Goal: Task Accomplishment & Management: Complete application form

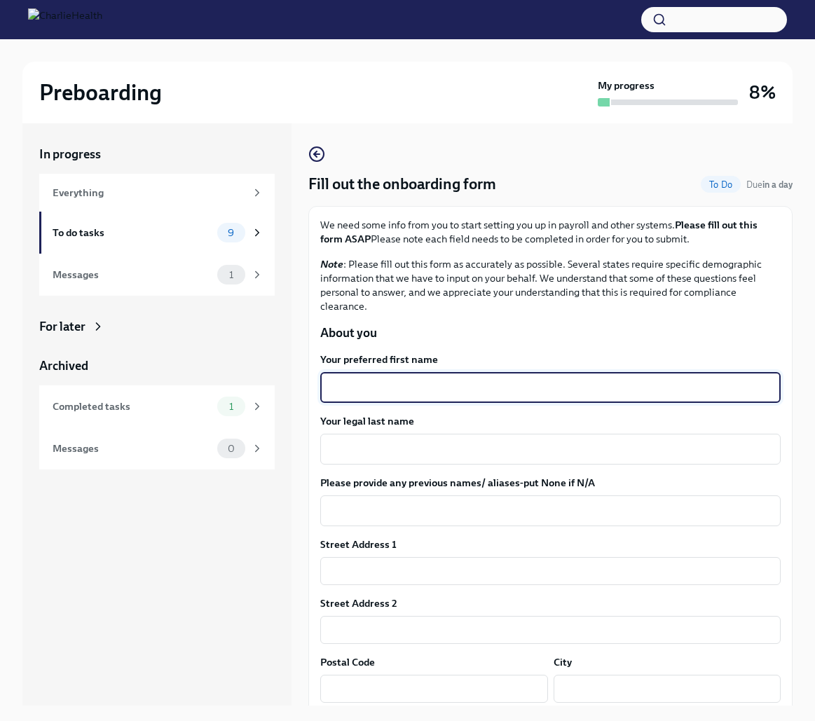
click at [417, 392] on textarea "Your preferred first name" at bounding box center [549, 387] width 443 height 17
type textarea "Lauren"
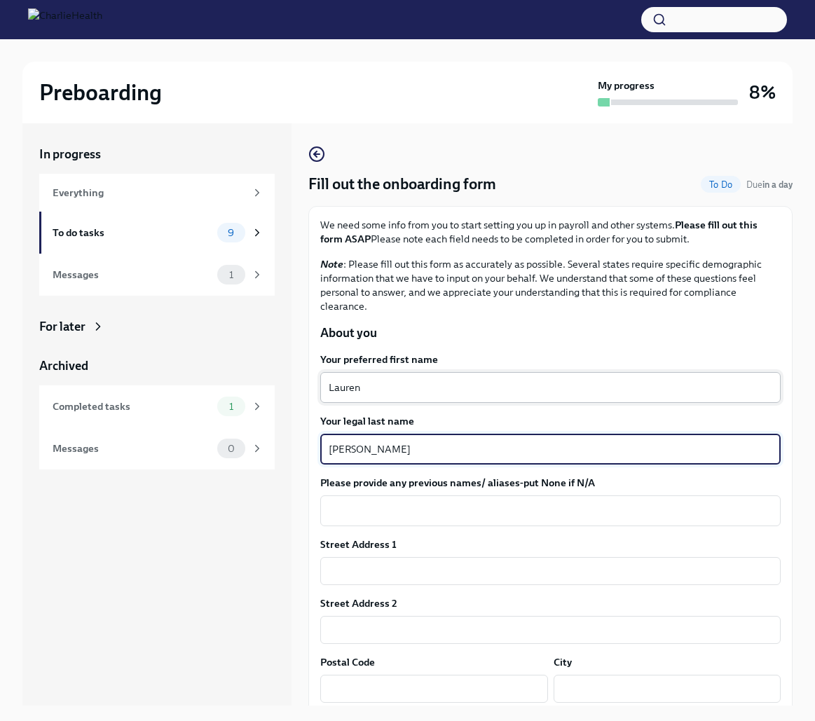
type textarea "[PERSON_NAME]"
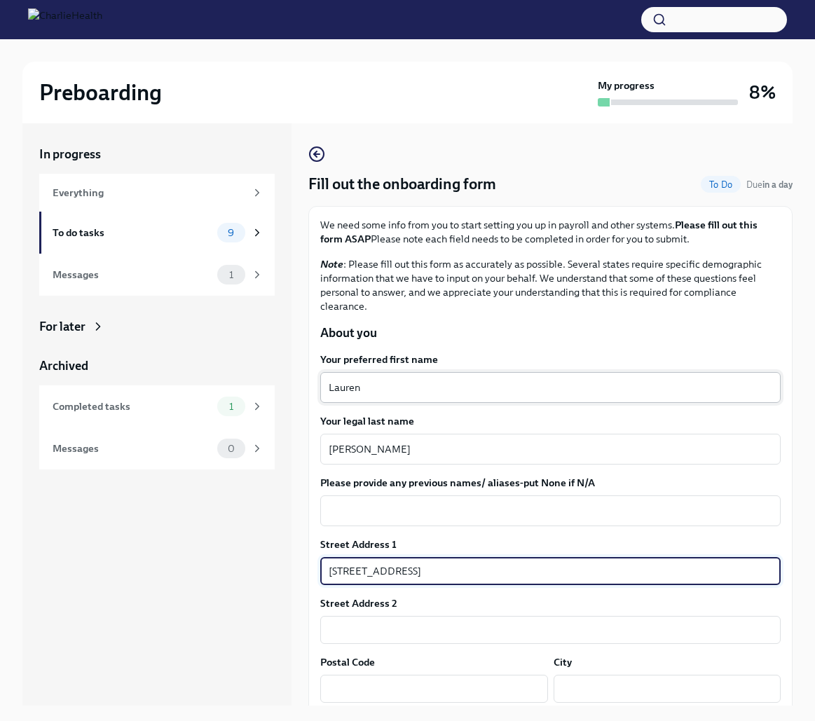
type input "[STREET_ADDRESS]"
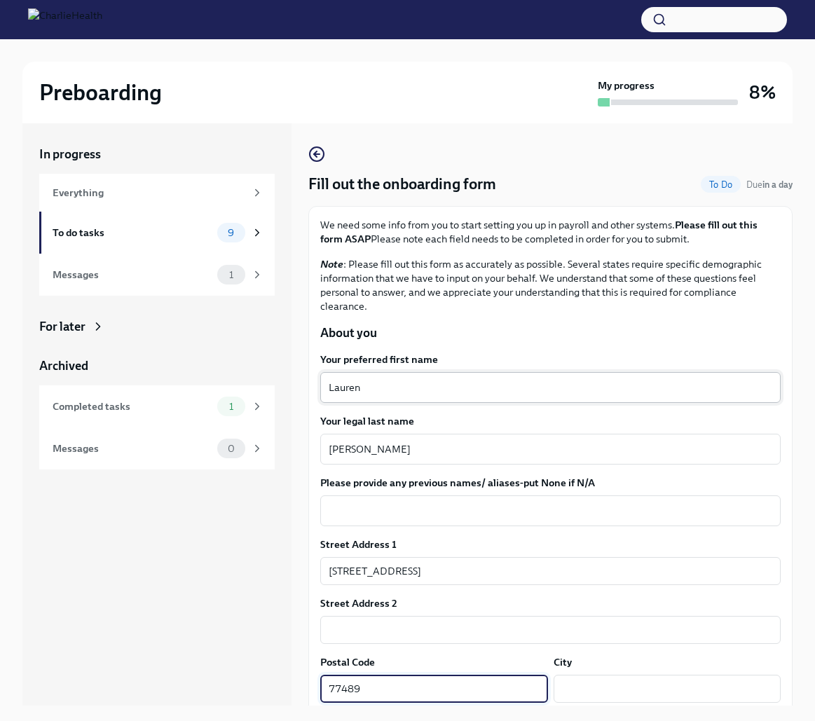
type input "77489"
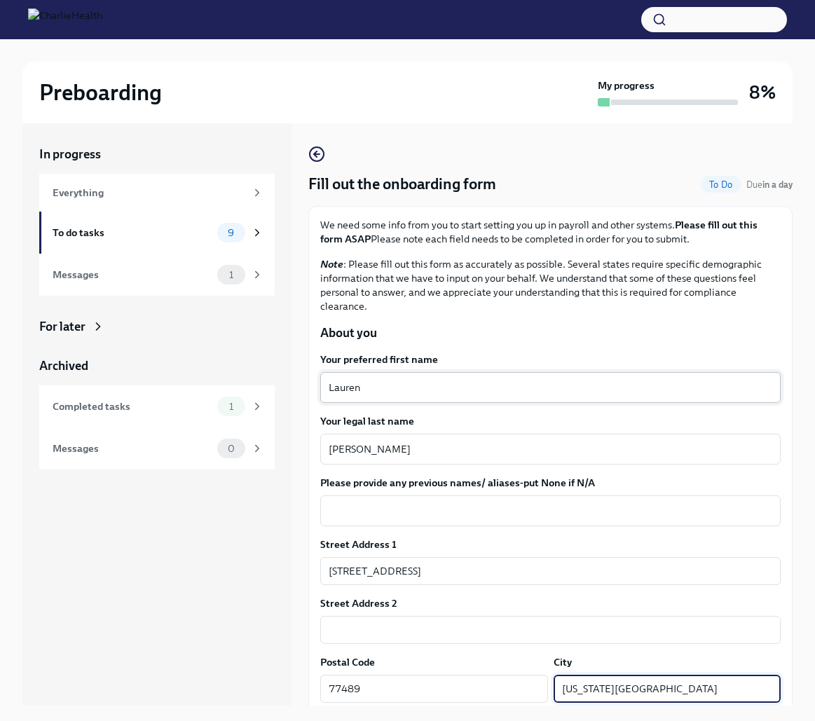
type input "[US_STATE][GEOGRAPHIC_DATA]"
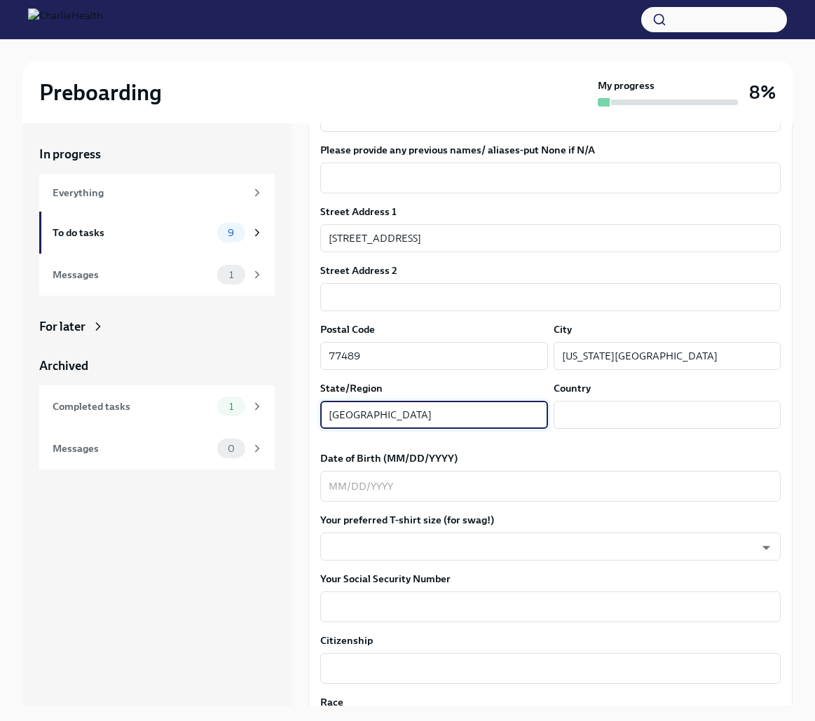
type input "[GEOGRAPHIC_DATA]"
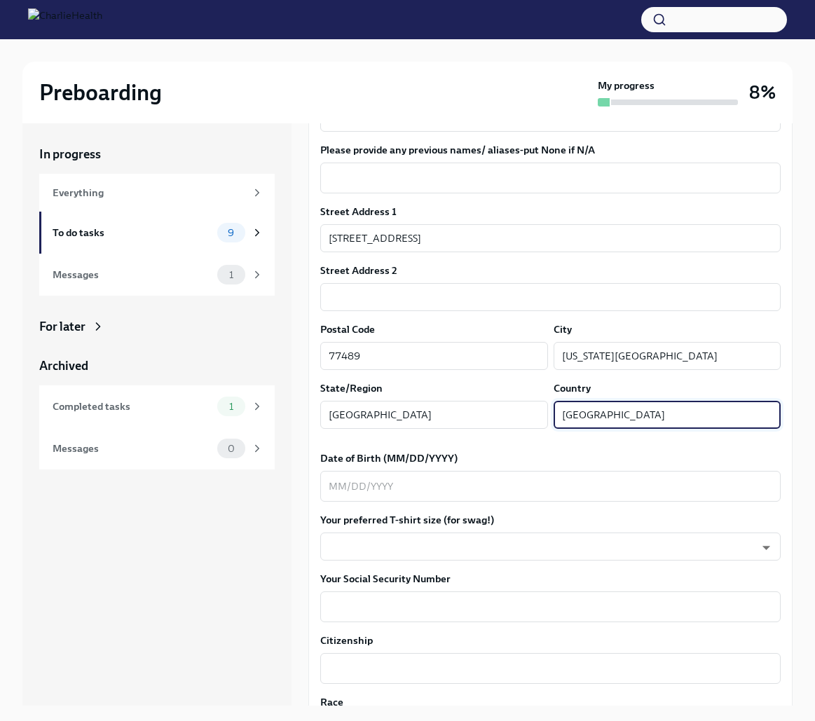
type input "[GEOGRAPHIC_DATA]"
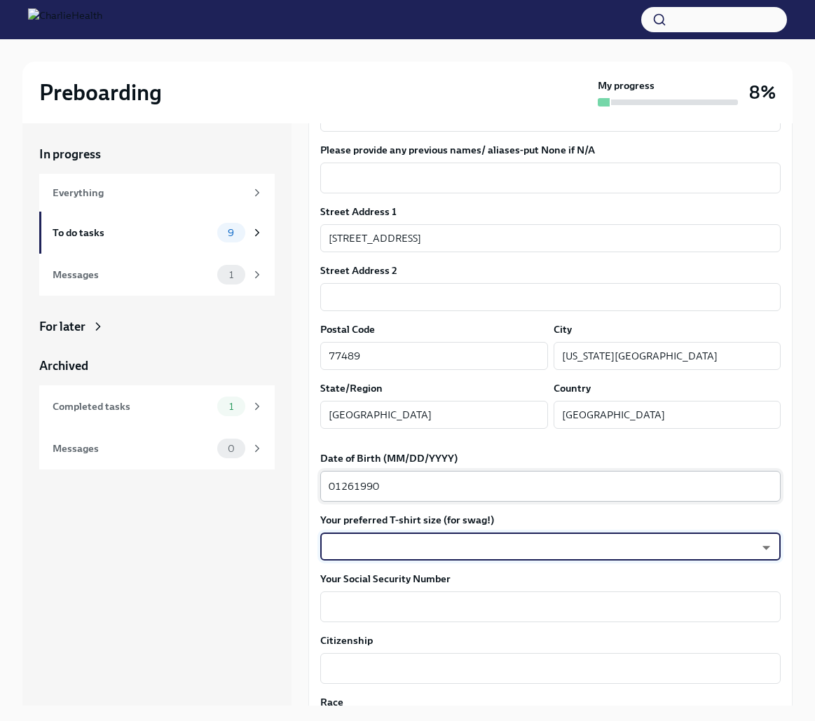
click at [342, 485] on textarea "01261990" at bounding box center [549, 486] width 443 height 17
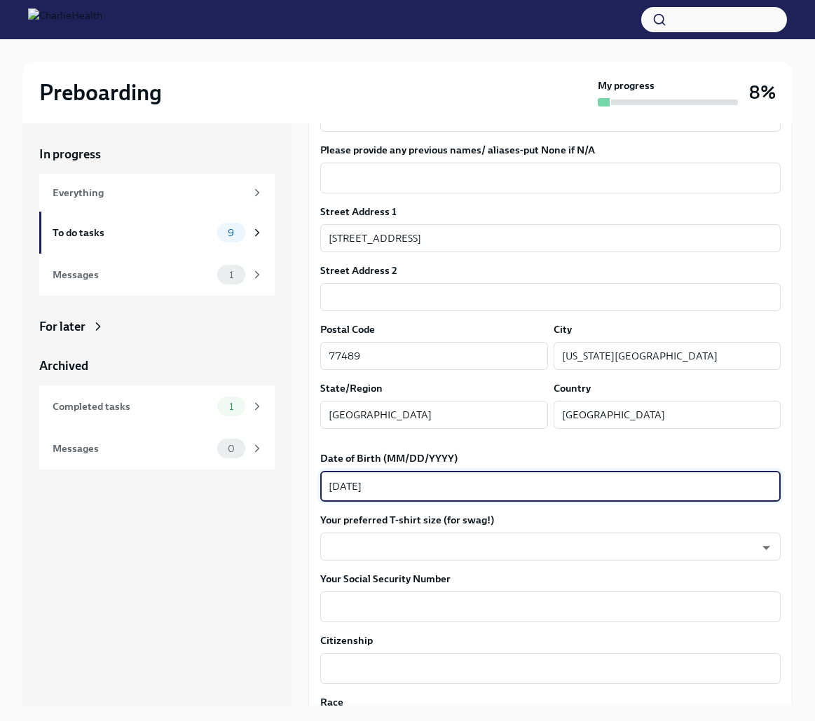
type textarea "[DATE]"
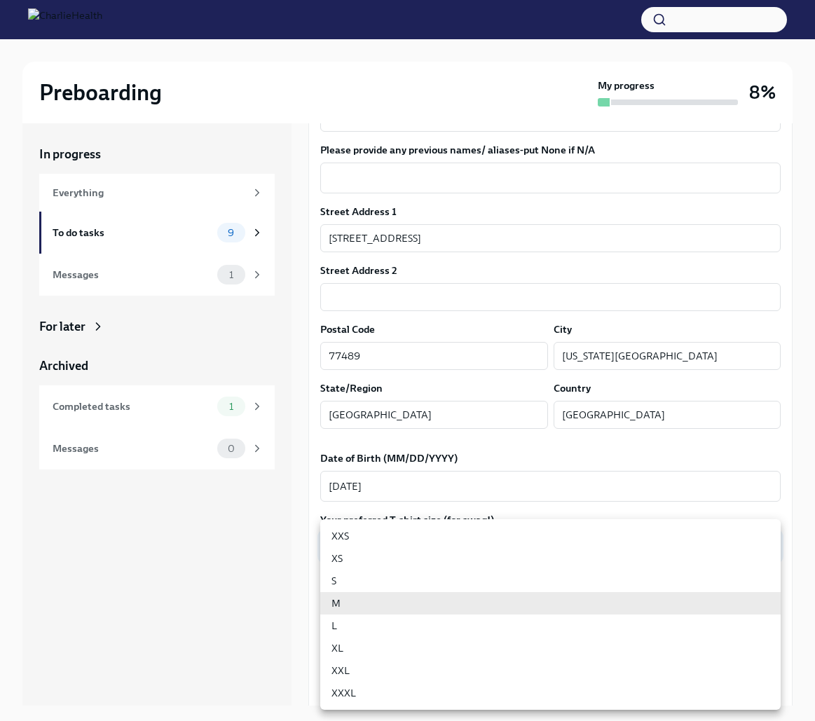
type input "wd3N6mQyWZ"
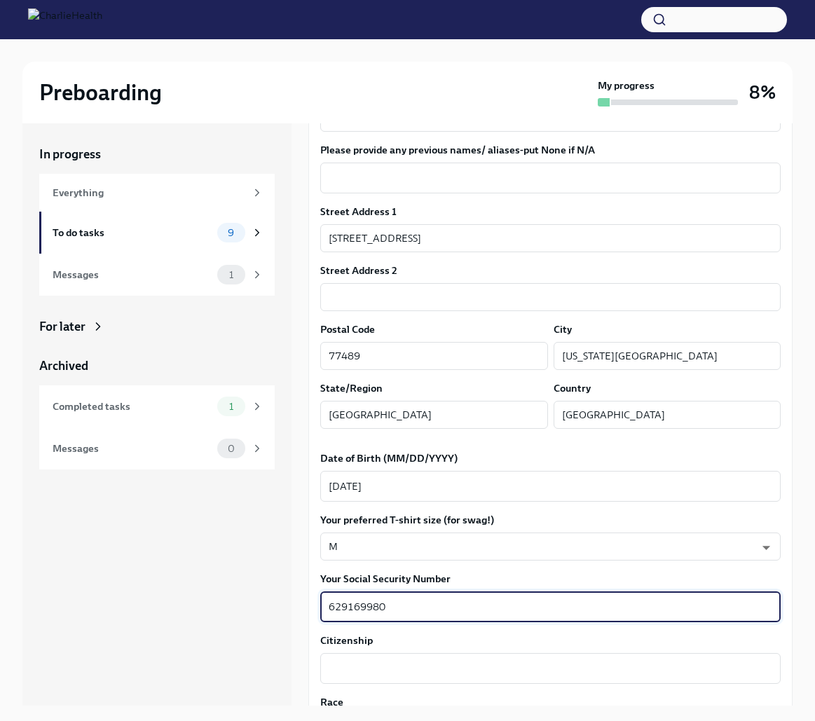
type textarea "629169980"
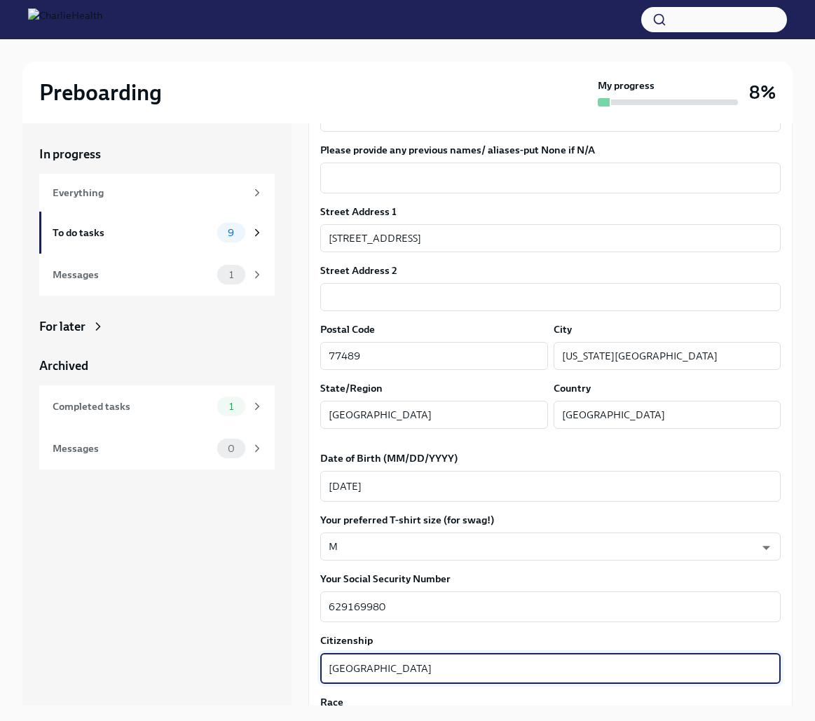
type textarea "[GEOGRAPHIC_DATA]"
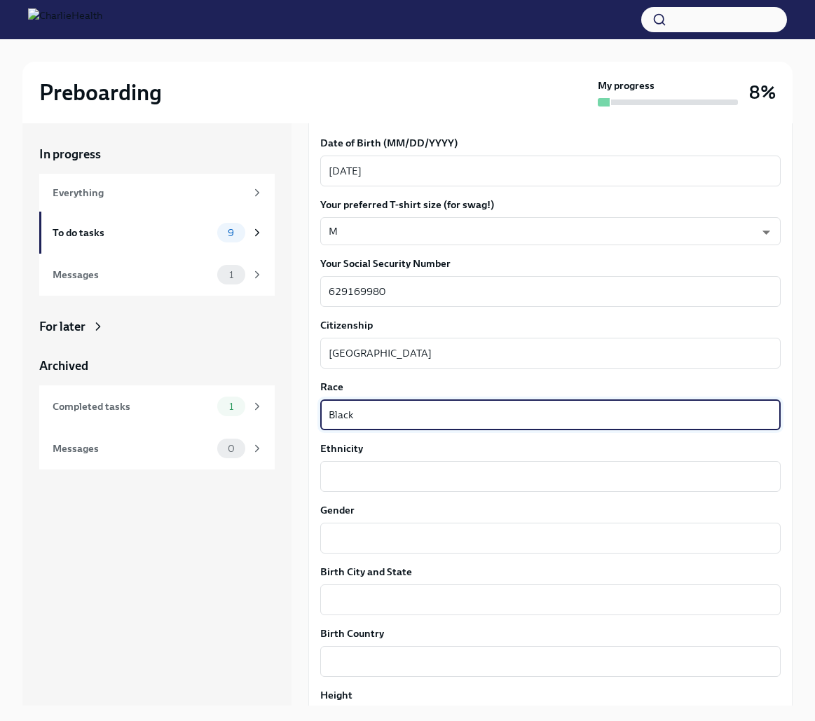
type textarea "Black"
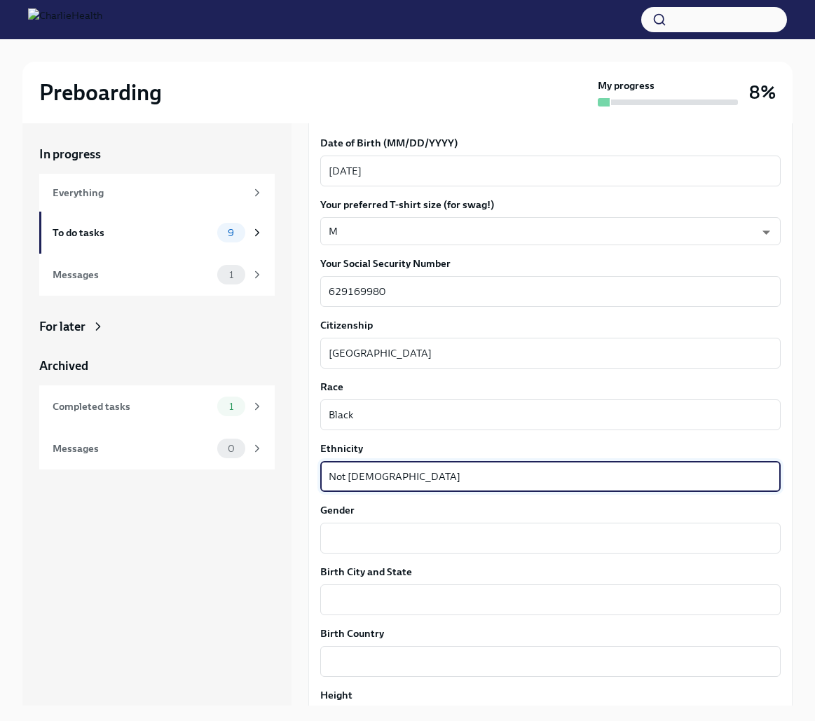
type textarea "Not [DEMOGRAPHIC_DATA]"
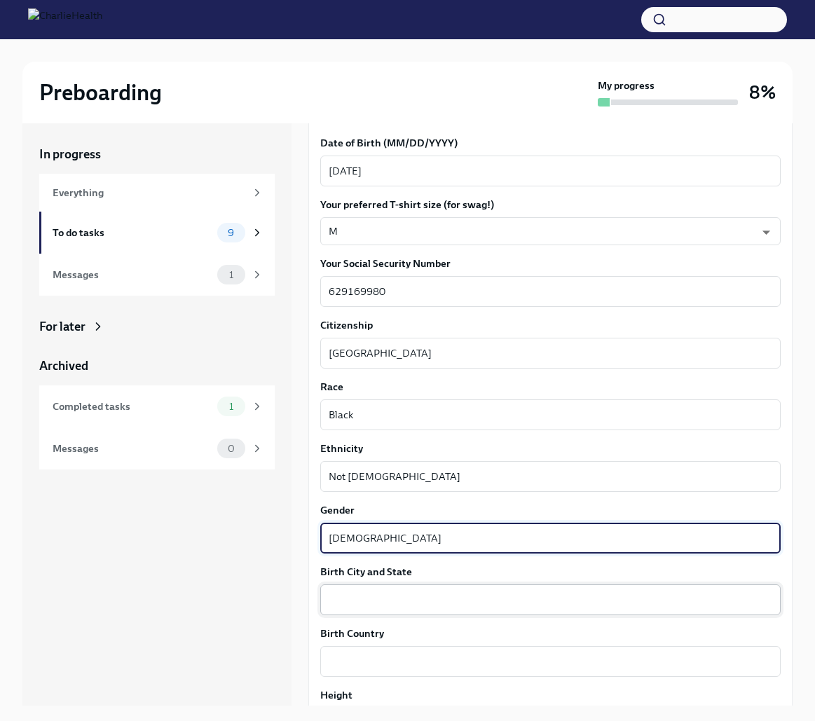
type textarea "[DEMOGRAPHIC_DATA]"
click at [349, 606] on textarea "Birth City and State" at bounding box center [549, 599] width 443 height 17
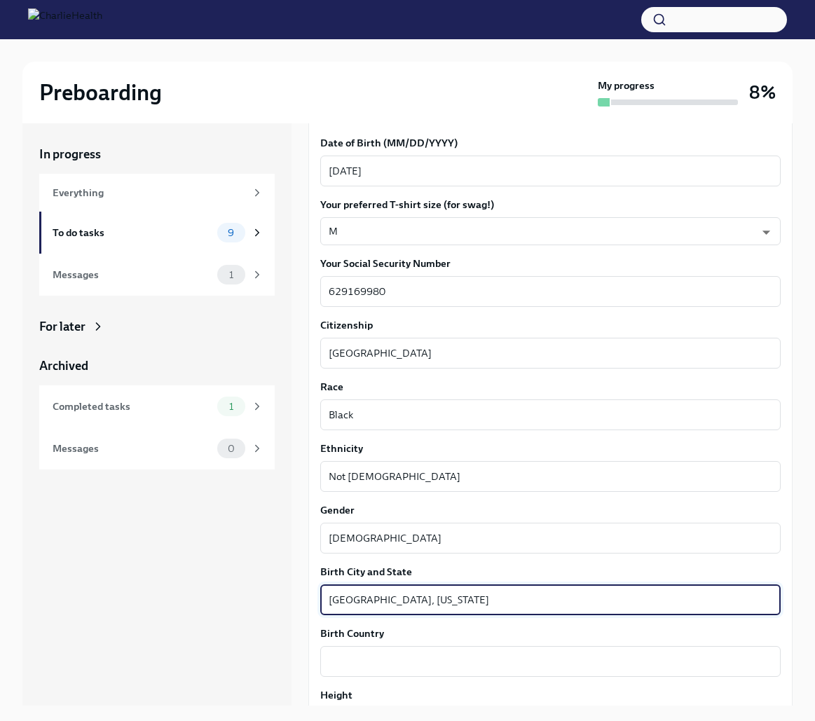
type textarea "[GEOGRAPHIC_DATA], [US_STATE]"
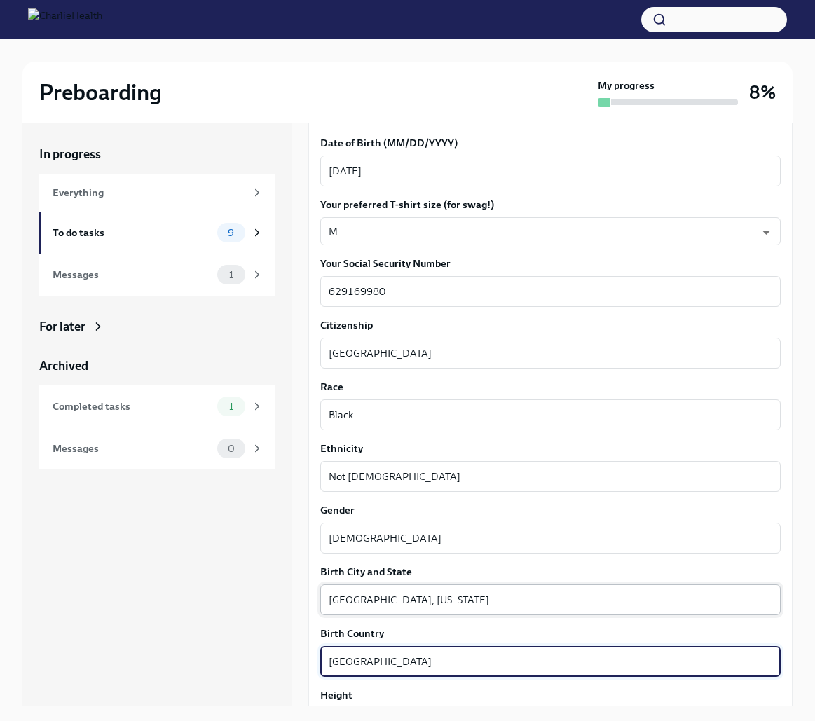
type textarea "[GEOGRAPHIC_DATA]"
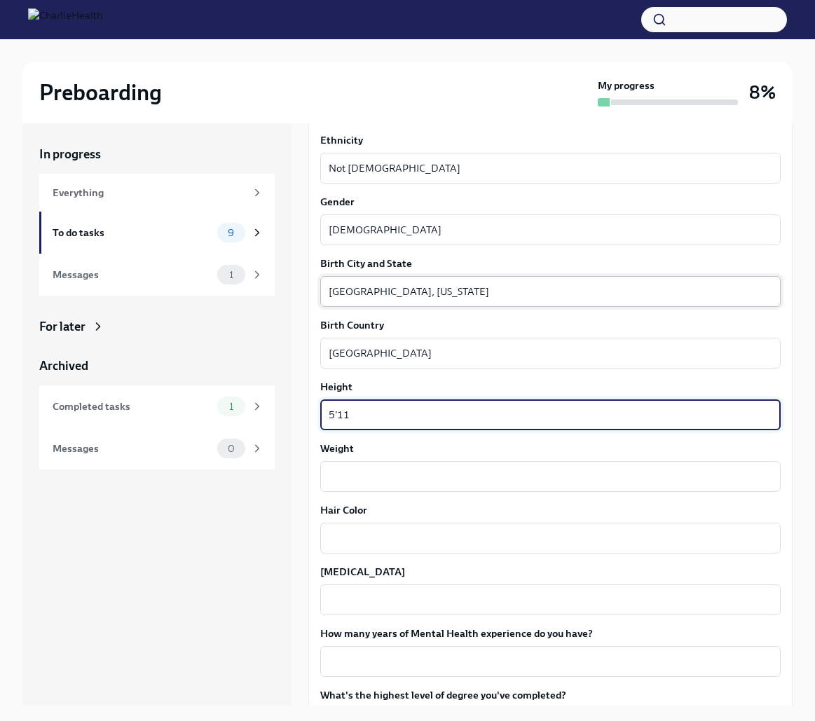
type textarea "5'11"
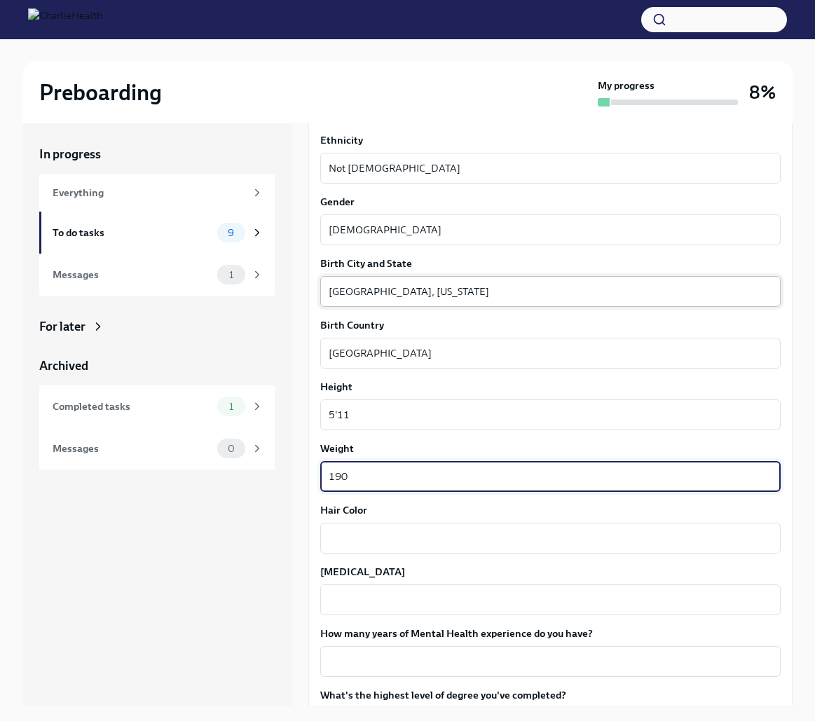
type textarea "190"
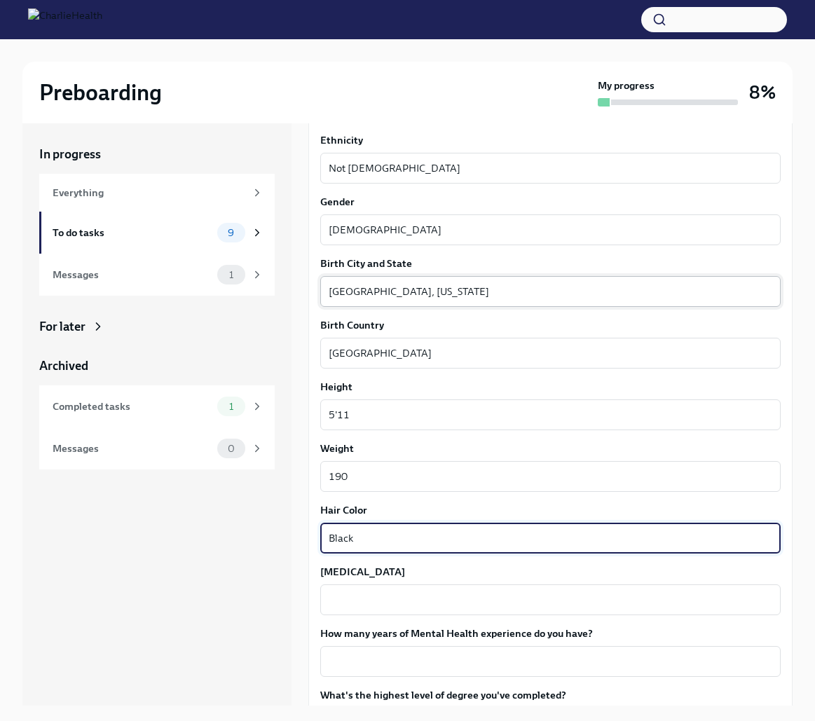
type textarea "Black"
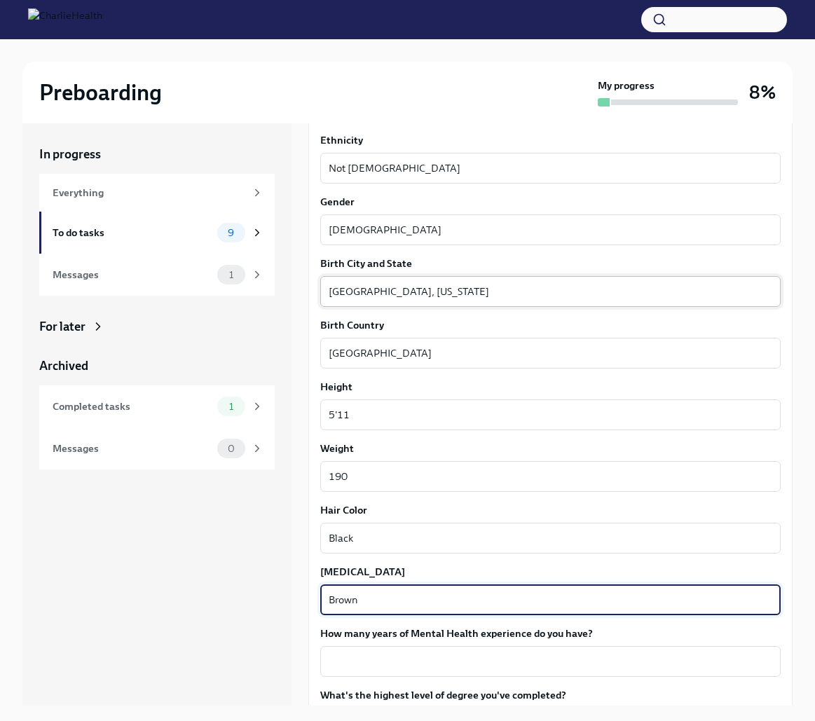
type textarea "Brown"
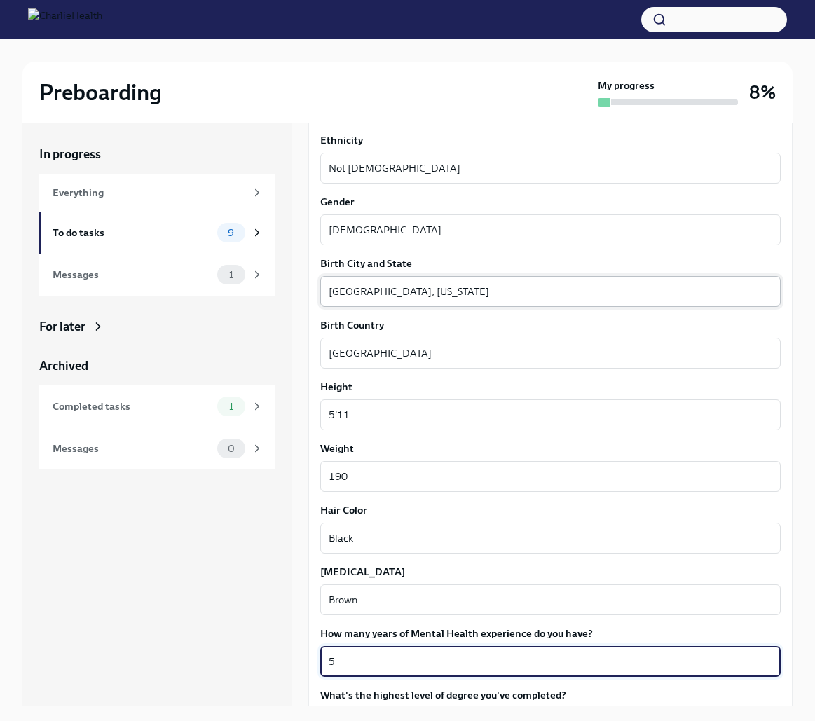
type textarea "5"
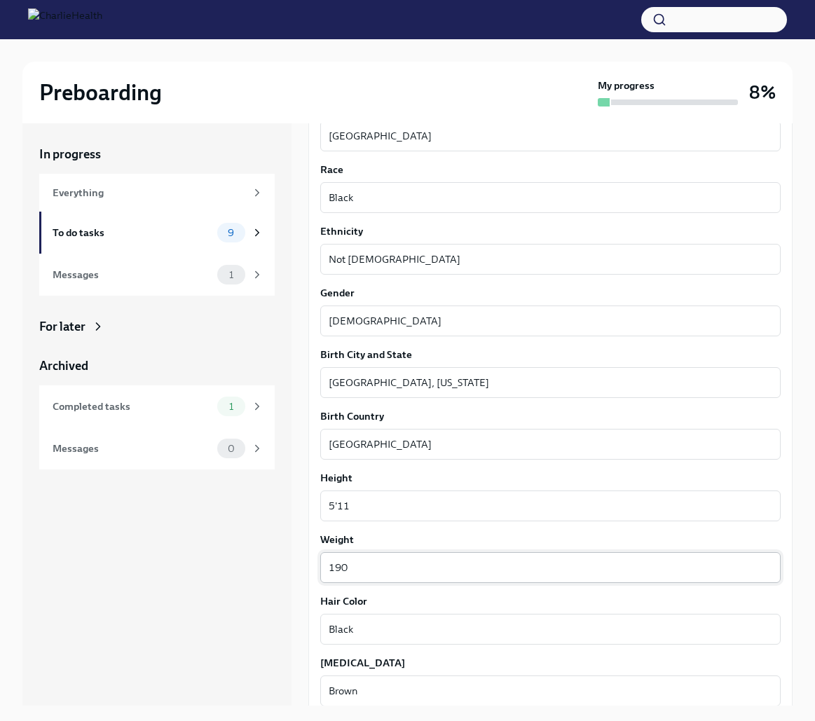
scroll to position [1082, 0]
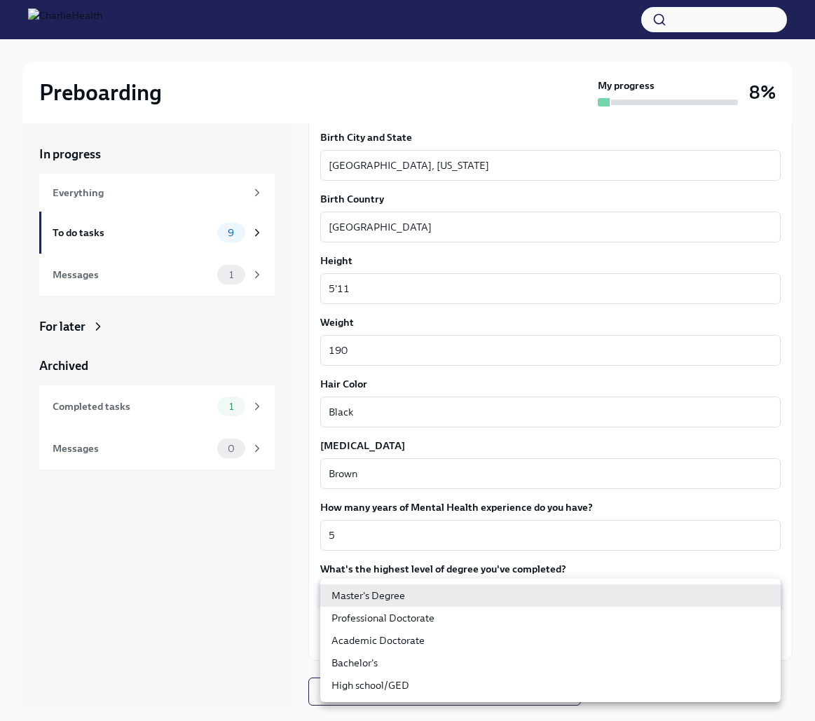
click at [471, 588] on body "Preboarding My progress 8% In progress Everything To do tasks 9 Messages 1 For …" at bounding box center [407, 372] width 815 height 745
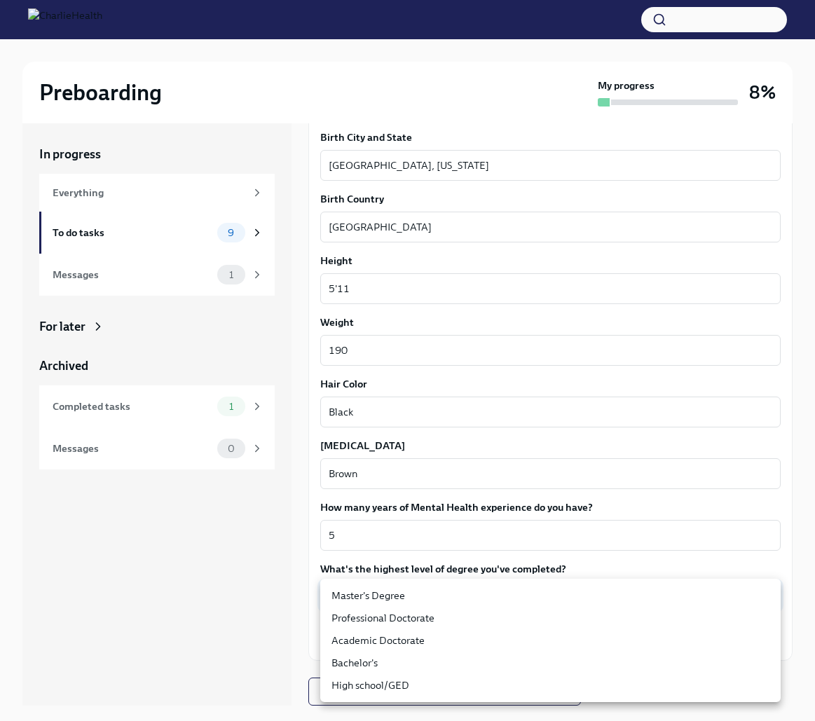
click at [448, 593] on li "Master's Degree" at bounding box center [550, 595] width 460 height 22
type input "2vBr-ghkD"
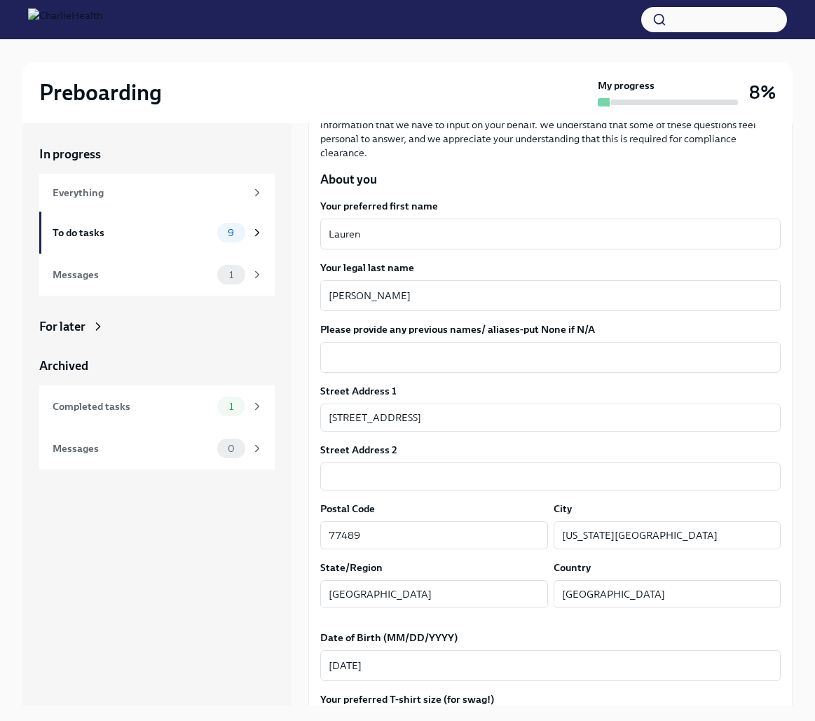
scroll to position [5, 0]
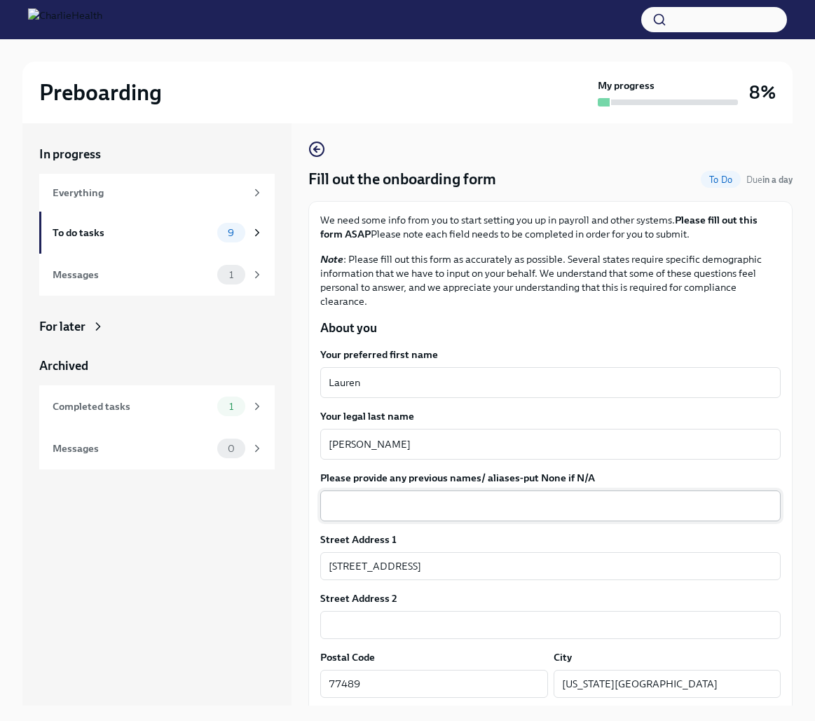
click at [472, 494] on div "x ​" at bounding box center [550, 505] width 460 height 31
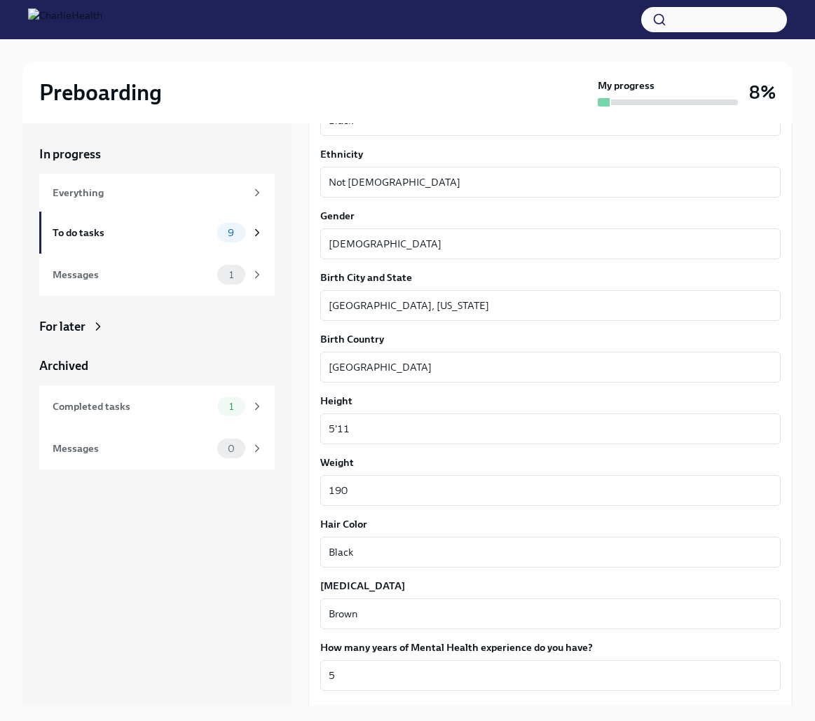
scroll to position [1082, 0]
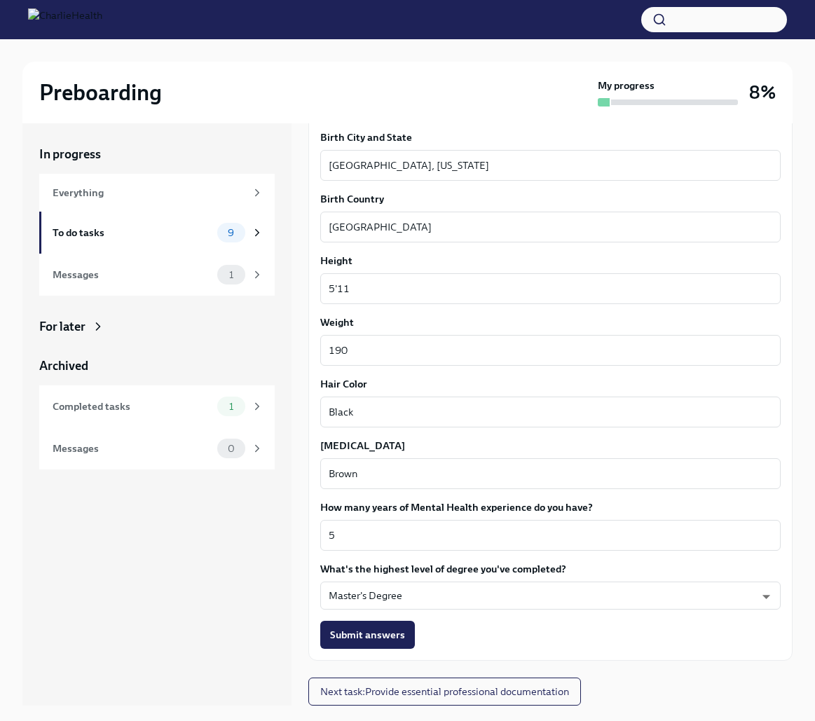
type textarea "N/A"
click at [352, 634] on span "Submit answers" at bounding box center [367, 635] width 75 height 14
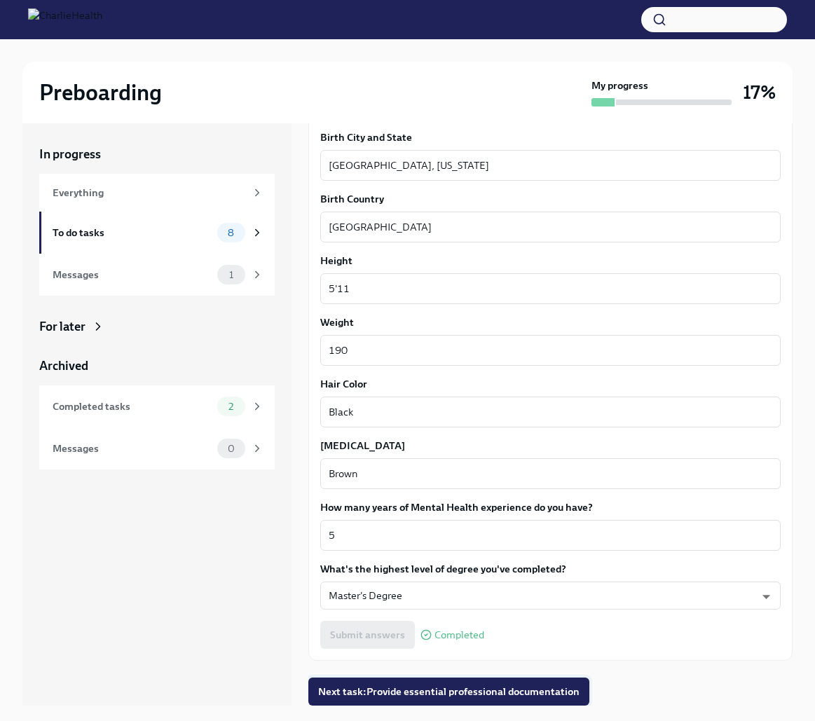
click at [466, 693] on span "Next task : Provide essential professional documentation" at bounding box center [448, 691] width 261 height 14
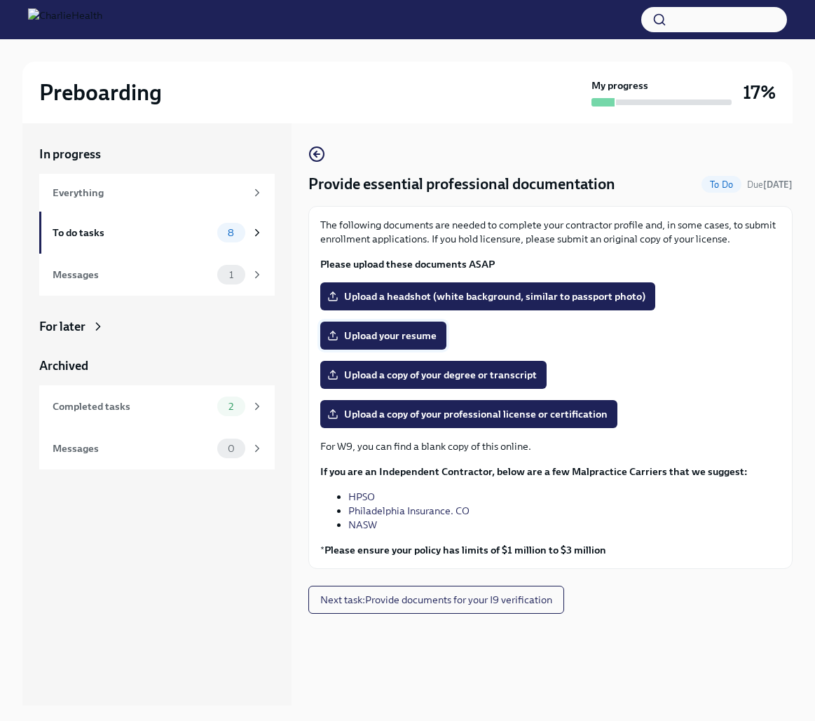
click at [359, 338] on span "Upload your resume" at bounding box center [383, 335] width 106 height 14
click at [0, 0] on input "Upload your resume" at bounding box center [0, 0] width 0 height 0
click at [359, 338] on span "Upload your resume" at bounding box center [383, 335] width 106 height 14
click at [0, 0] on input "Upload your resume" at bounding box center [0, 0] width 0 height 0
click at [431, 340] on span "Upload your resume" at bounding box center [383, 335] width 106 height 14
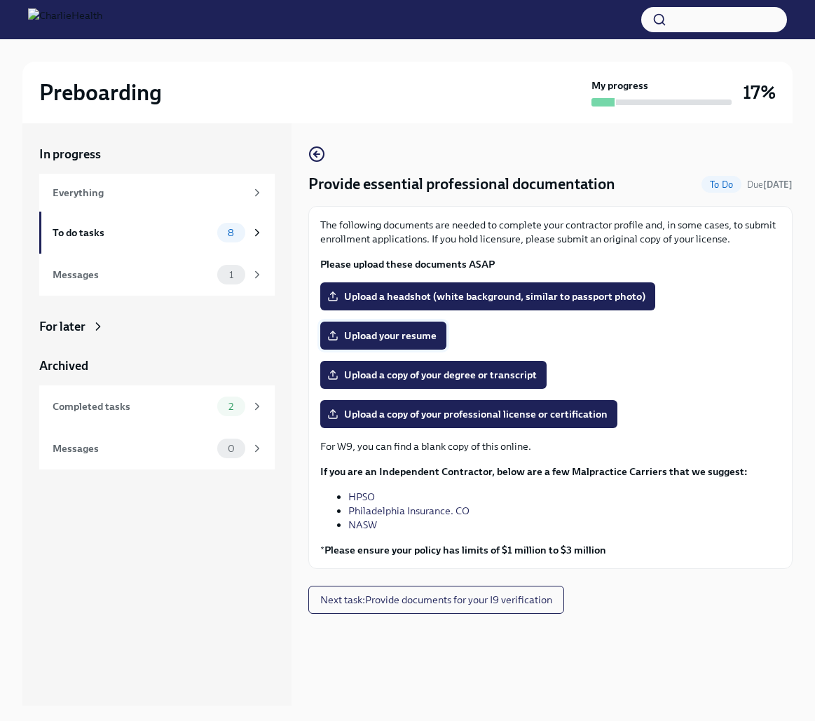
click at [0, 0] on input "Upload your resume" at bounding box center [0, 0] width 0 height 0
click at [435, 373] on span "Upload a copy of your degree or transcript" at bounding box center [433, 375] width 207 height 14
click at [0, 0] on input "Upload a copy of your degree or transcript" at bounding box center [0, 0] width 0 height 0
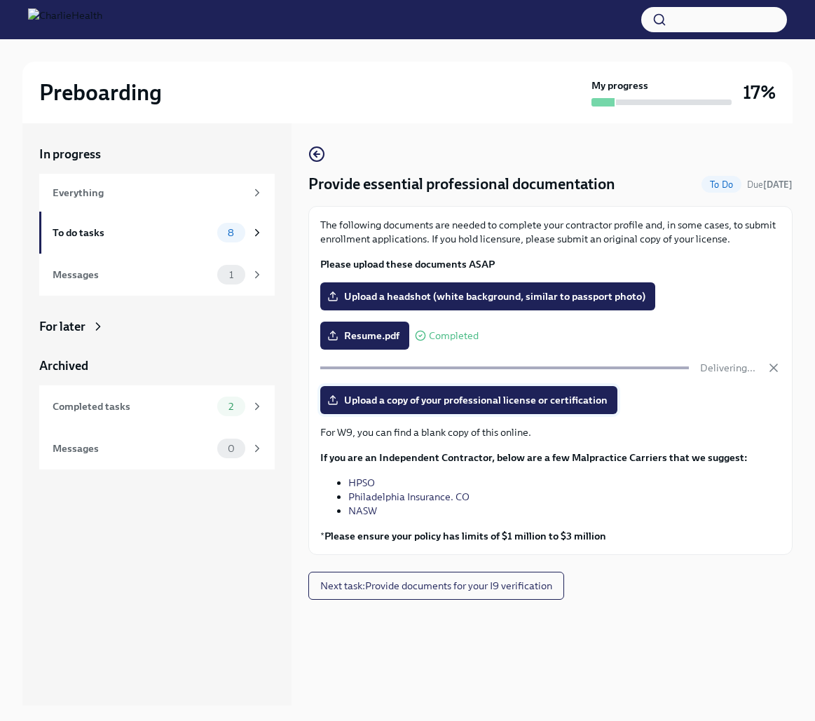
click at [563, 411] on label "Upload a copy of your professional license or certification" at bounding box center [468, 400] width 297 height 28
click at [0, 0] on input "Upload a copy of your professional license or certification" at bounding box center [0, 0] width 0 height 0
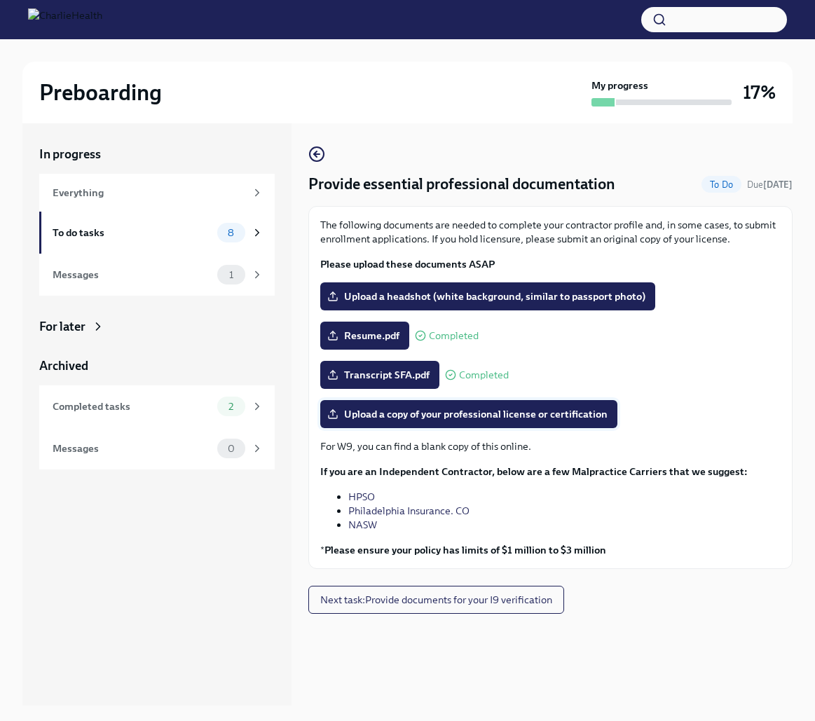
click at [515, 418] on span "Upload a copy of your professional license or certification" at bounding box center [468, 414] width 277 height 14
click at [0, 0] on input "Upload a copy of your professional license or certification" at bounding box center [0, 0] width 0 height 0
click at [480, 409] on span "Upload a copy of your professional license or certification" at bounding box center [468, 414] width 277 height 14
click at [0, 0] on input "Upload a copy of your professional license or certification" at bounding box center [0, 0] width 0 height 0
click at [380, 420] on span "Upload a copy of your professional license or certification" at bounding box center [468, 414] width 277 height 14
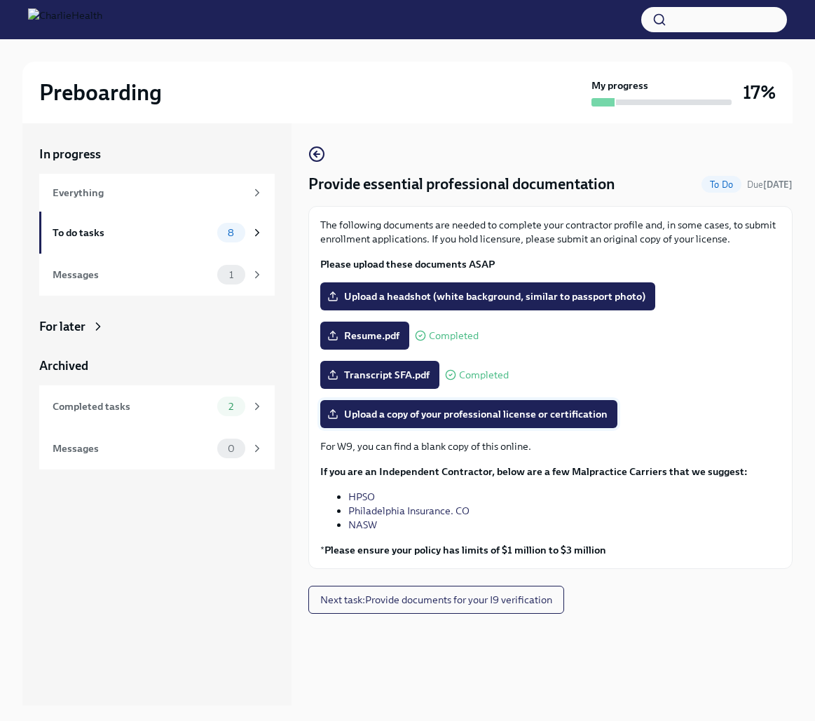
click at [0, 0] on input "Upload a copy of your professional license or certification" at bounding box center [0, 0] width 0 height 0
click at [239, 244] on div "To do tasks 8" at bounding box center [156, 233] width 235 height 42
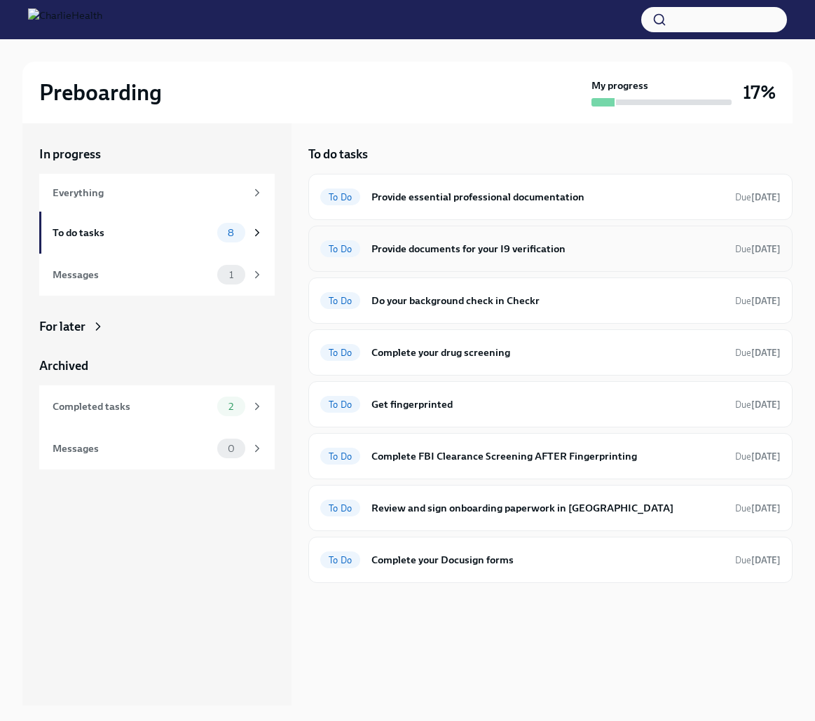
click at [406, 256] on div "To Do Provide documents for your I9 verification Due [DATE]" at bounding box center [550, 248] width 460 height 22
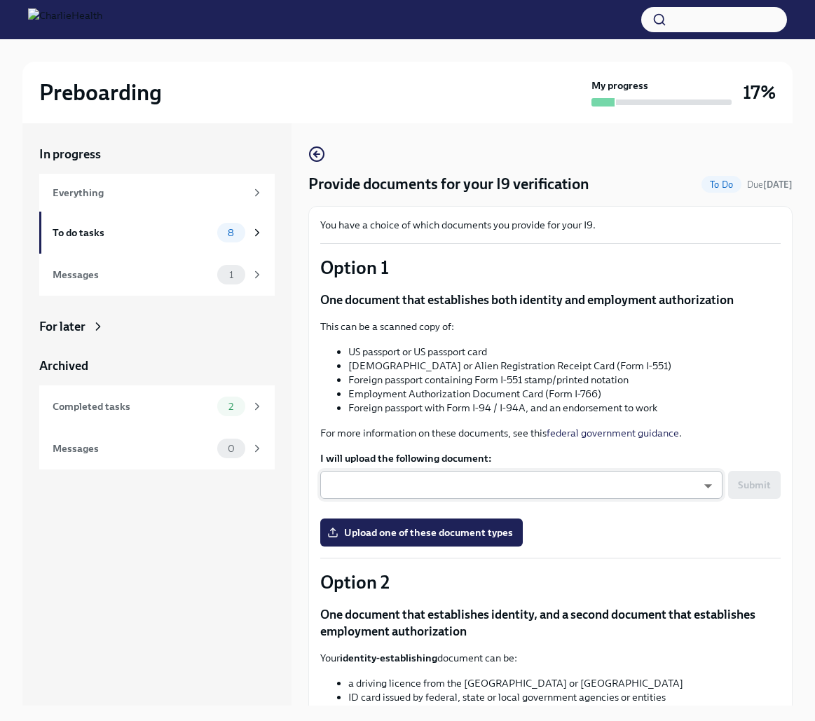
click at [401, 485] on body "Preboarding My progress 17% In progress Everything To do tasks 8 Messages 1 For…" at bounding box center [407, 372] width 815 height 745
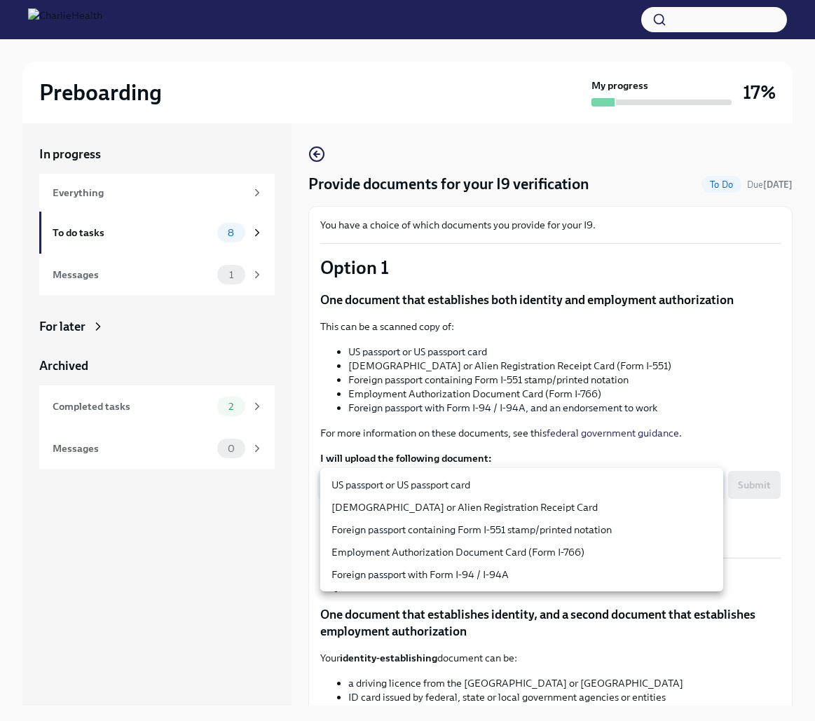
click at [63, 576] on div at bounding box center [407, 360] width 815 height 721
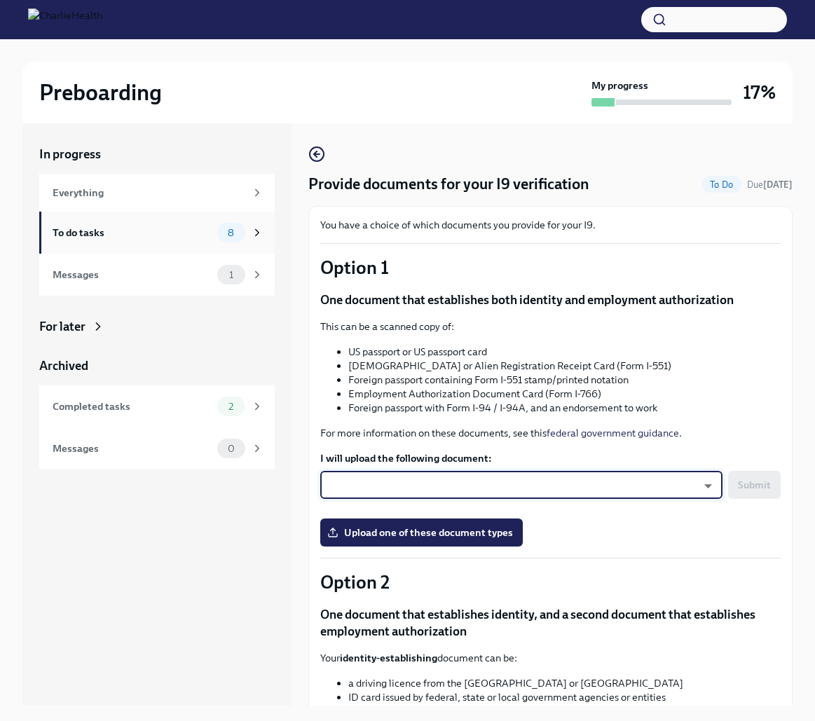
click at [144, 238] on div "To do tasks" at bounding box center [132, 232] width 159 height 15
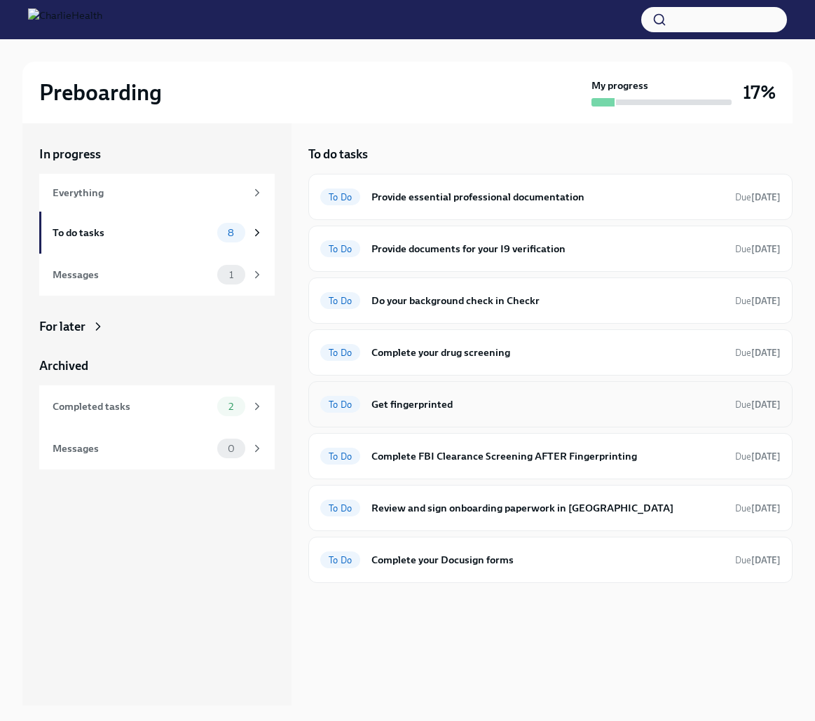
scroll to position [2, 0]
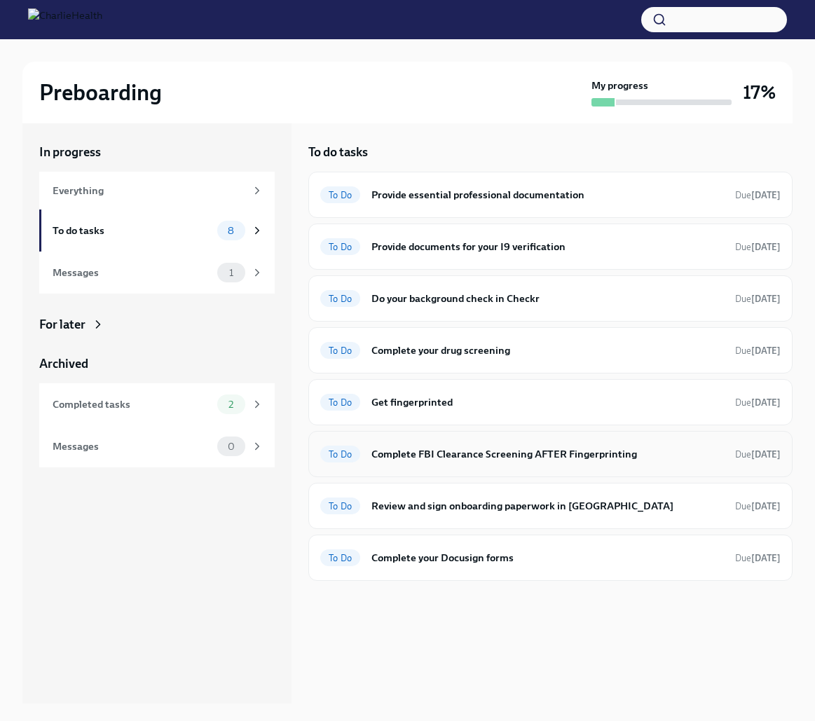
click at [422, 455] on h6 "Complete FBI Clearance Screening AFTER Fingerprinting" at bounding box center [547, 453] width 352 height 15
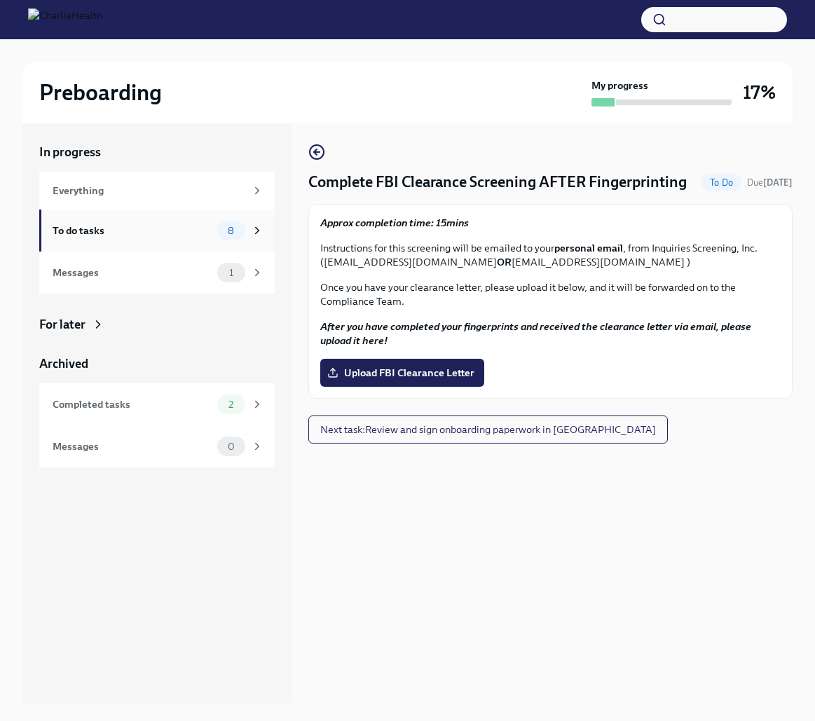
click at [198, 231] on div "To do tasks" at bounding box center [132, 230] width 159 height 15
